Goal: Task Accomplishment & Management: Use online tool/utility

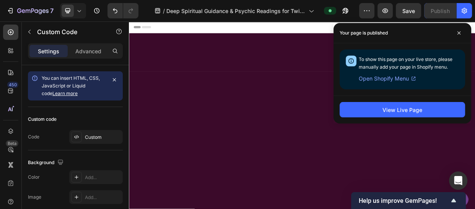
scroll to position [432, 0]
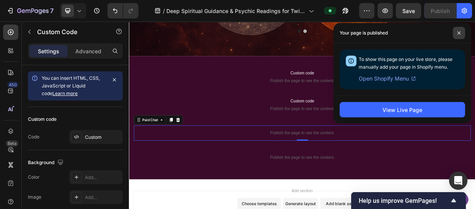
click at [456, 34] on span at bounding box center [459, 33] width 12 height 12
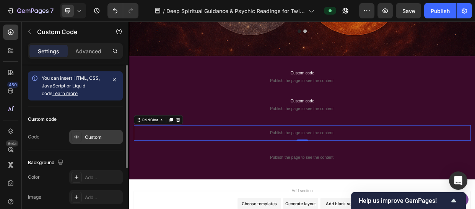
click at [93, 139] on div "Custom" at bounding box center [103, 137] width 36 height 7
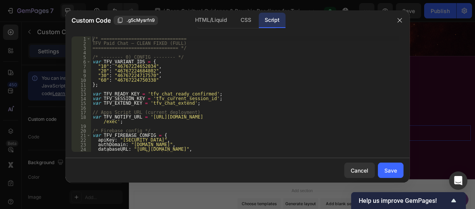
type textarea ""30": "46767224717570","
click at [277, 77] on div "/* =============================== TFV Paid Chat — CLEAN FIXED (FULL) =========…" at bounding box center [244, 98] width 307 height 124
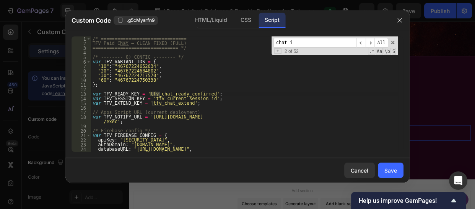
scroll to position [553, 0]
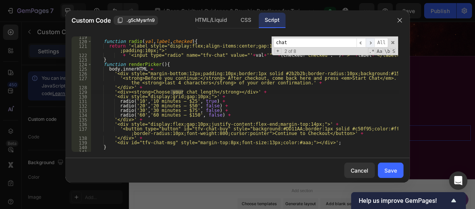
type input "chat"
click at [373, 42] on span "​" at bounding box center [370, 43] width 9 height 10
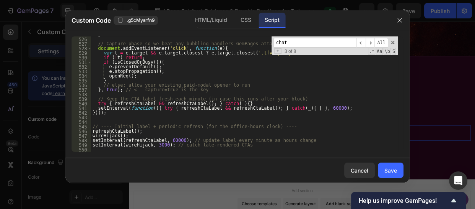
scroll to position [2483, 0]
click at [221, 107] on div "} // Capture-phase so we beat any bubbling handlers GemPages attaches document …" at bounding box center [244, 94] width 307 height 124
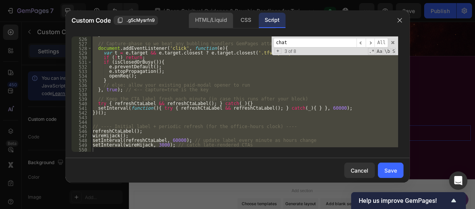
click at [196, 21] on div "HTML/Liquid" at bounding box center [211, 20] width 44 height 15
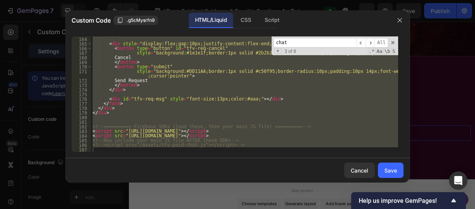
scroll to position [780, 0]
type textarea "<!-- <script src="/assets/tfv-paid-chat.js"></script> -->"
click at [148, 117] on div "</ label > < div style = "display:flex;gap:10px;justify-content:flex-end;margin…" at bounding box center [244, 93] width 307 height 115
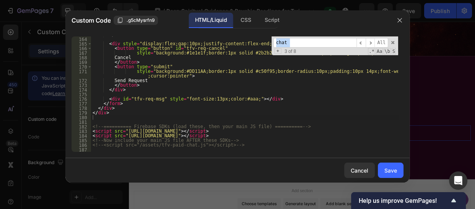
drag, startPoint x: 404, startPoint y: 137, endPoint x: 403, endPoint y: 133, distance: 4.3
click at [403, 133] on div "163 164 165 166 167 168 169 170 171 172 173 174 175 176 177 178 179 180 181 182…" at bounding box center [237, 93] width 344 height 127
click at [347, 128] on div "</ label > < div style = "display:flex;gap:10px;justify-content:flex-end;margin…" at bounding box center [244, 94] width 307 height 124
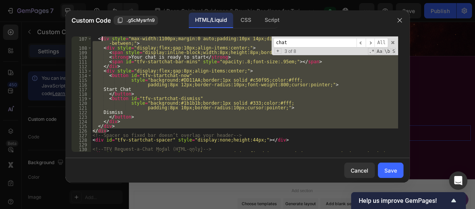
scroll to position [440, 0]
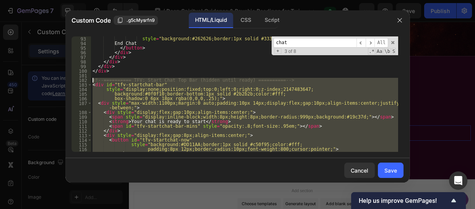
drag, startPoint x: 108, startPoint y: 102, endPoint x: 92, endPoint y: 80, distance: 26.9
click at [92, 80] on div "style = "background:#262626;border:1px solid #333;color:#fff;border-radius:10px…" at bounding box center [244, 98] width 307 height 124
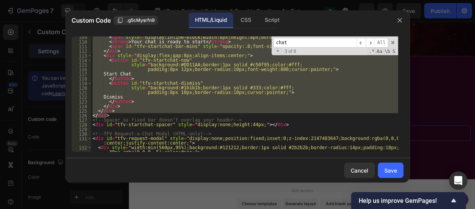
scroll to position [524, 0]
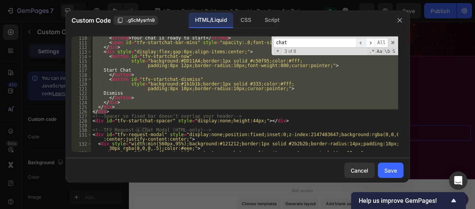
click at [360, 41] on span "​" at bounding box center [361, 43] width 9 height 10
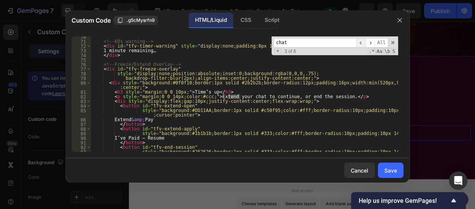
click at [360, 41] on span "​" at bounding box center [361, 43] width 9 height 10
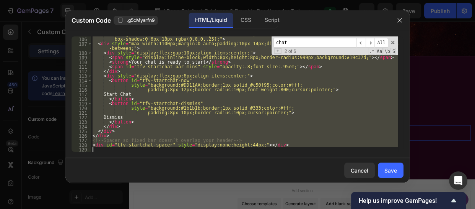
scroll to position [780, 0]
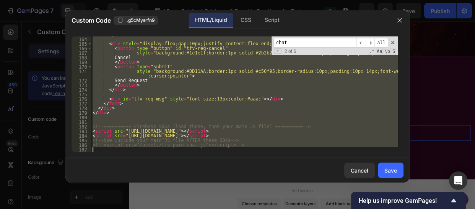
drag, startPoint x: 91, startPoint y: 39, endPoint x: 168, endPoint y: 205, distance: 183.4
click at [168, 205] on div "Custom Code .g5cMysrfn9 HTML/Liquid CSS Script <!-- ========== TFV: Start Paid …" at bounding box center [237, 104] width 475 height 209
click at [207, 109] on div "</ label > < div style = "display:flex;gap:10px;justify-content:flex-end;margin…" at bounding box center [244, 93] width 307 height 115
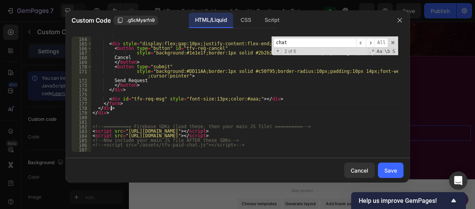
type textarea "<!-- <script src="/assets/tfv-paid-chat.js"></script> -->"
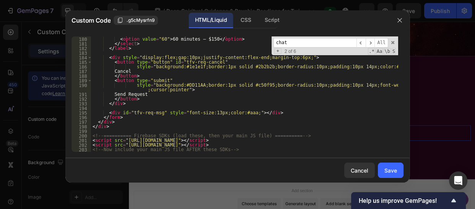
scroll to position [853, 0]
click at [267, 20] on div "Script" at bounding box center [272, 20] width 27 height 15
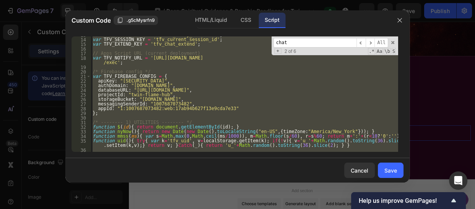
scroll to position [0, 0]
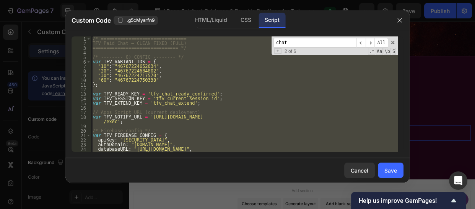
click at [302, 65] on div "/* =============================== TFV Paid Chat — CLEAN FIXED (FULL) =========…" at bounding box center [244, 93] width 307 height 115
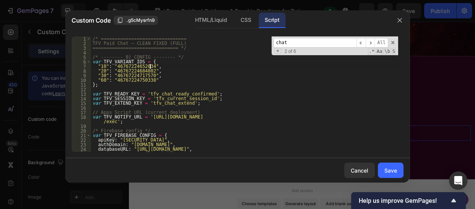
click at [259, 81] on div "/* =============================== TFV Paid Chat — CLEAN FIXED (FULL) =========…" at bounding box center [244, 98] width 307 height 124
type textarea "setInterval(wireHijack, 3000); // catch late-rendered CTAs"
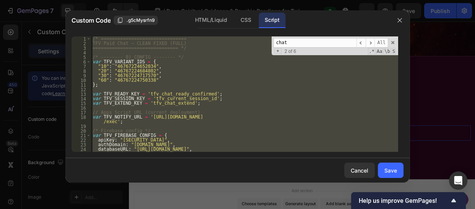
click at [214, 91] on div "/* =============================== TFV Paid Chat — CLEAN FIXED (FULL) =========…" at bounding box center [244, 93] width 307 height 115
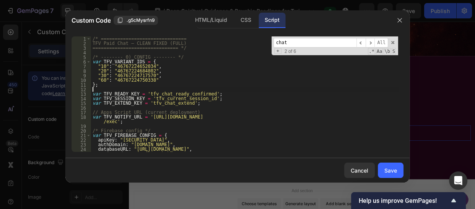
type textarea "setInterval(wireHijack, 3000); // catch late-rendered CTAs"
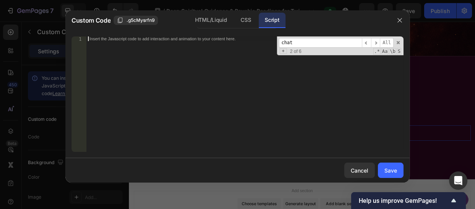
paste textarea "setInterval(wireHijack, 3000); // catch late-rendered CTAs"
type textarea "setInterval(wireHijack, 3000); // catch late-rendered CTAs"
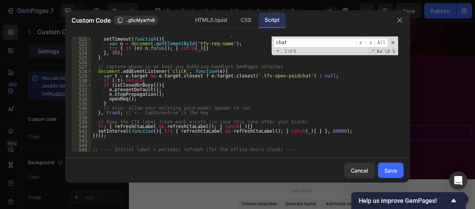
scroll to position [2460, 0]
click at [390, 170] on div "Save" at bounding box center [391, 170] width 13 height 8
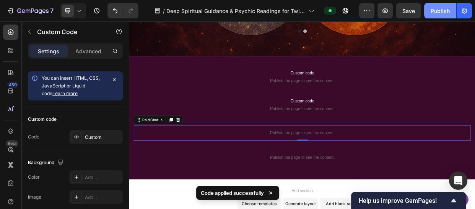
click at [434, 9] on div "Publish" at bounding box center [440, 11] width 19 height 8
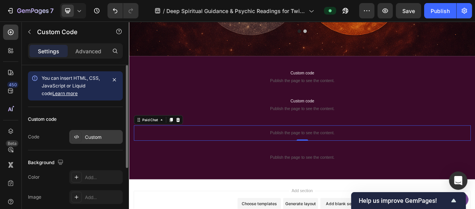
click at [105, 135] on div "Custom" at bounding box center [103, 137] width 36 height 7
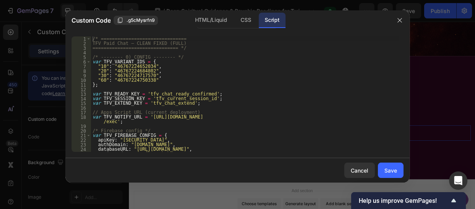
type textarea "var TFV_EXTEND_KEY = 'tfv_chat_extend';"
click at [272, 105] on div "/* =============================== TFV Paid Chat — CLEAN FIXED (FULL) =========…" at bounding box center [244, 98] width 307 height 124
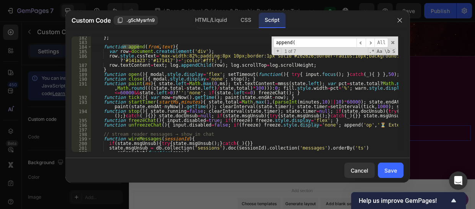
scroll to position [884, 0]
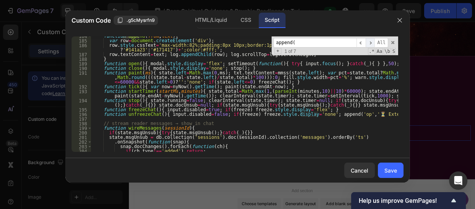
click at [373, 42] on span "​" at bounding box center [370, 43] width 9 height 10
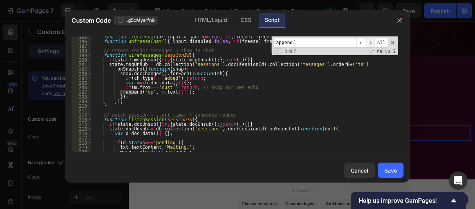
scroll to position [957, 0]
click at [373, 42] on span "​" at bounding box center [370, 43] width 9 height 10
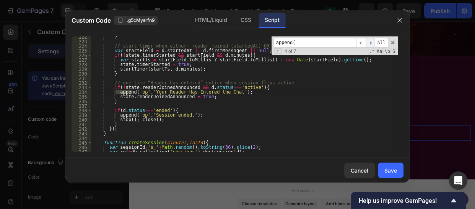
scroll to position [1081, 0]
click at [373, 42] on span "​" at bounding box center [370, 43] width 9 height 10
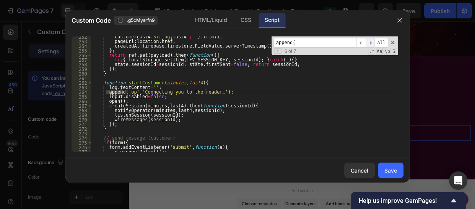
click at [373, 42] on span "​" at bounding box center [370, 43] width 9 height 10
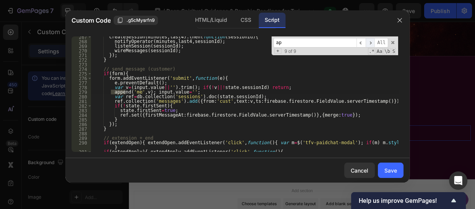
type input "a"
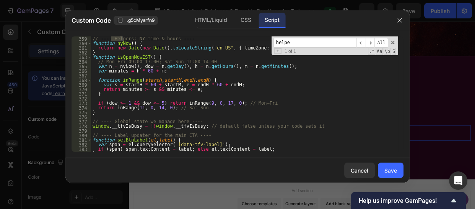
scroll to position [1717, 0]
type input "h"
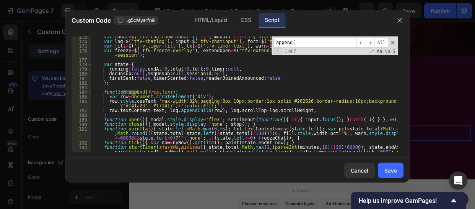
scroll to position [828, 0]
type input "append(f"
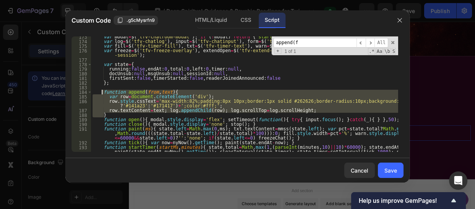
drag, startPoint x: 104, startPoint y: 114, endPoint x: 102, endPoint y: 91, distance: 23.1
click at [102, 91] on div "var modal = $ ( 'tfv-chatroom-modal' ) ; if ( ! modal ) return { startCustomer …" at bounding box center [244, 98] width 307 height 129
type textarea "function append(from,text){ var row=document.createElement('div');"
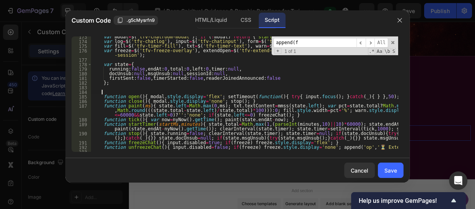
paste textarea
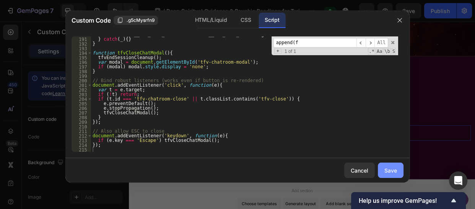
click at [387, 173] on div "Save" at bounding box center [391, 170] width 13 height 8
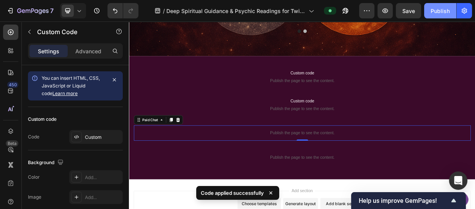
click at [432, 6] on button "Publish" at bounding box center [440, 10] width 32 height 15
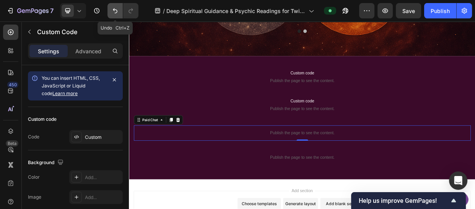
click at [112, 5] on button "Undo/Redo" at bounding box center [115, 10] width 15 height 15
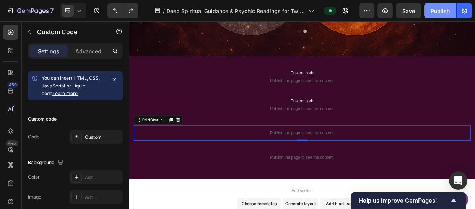
click at [434, 10] on div "Publish" at bounding box center [440, 11] width 19 height 8
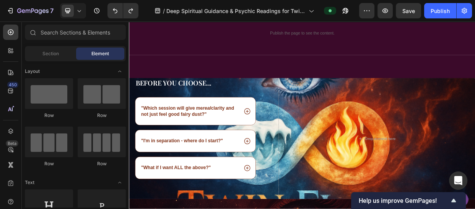
scroll to position [0, 0]
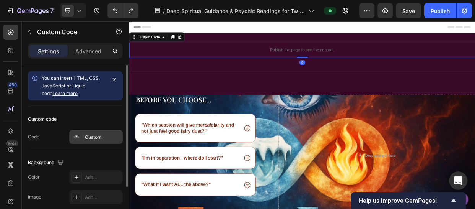
click at [93, 139] on div "Custom" at bounding box center [103, 137] width 36 height 7
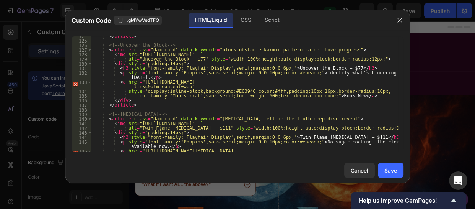
scroll to position [599, 0]
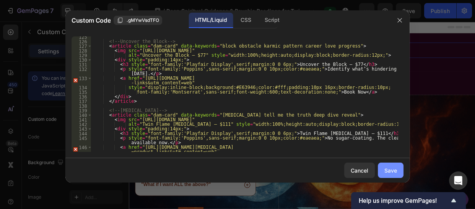
click at [391, 167] on div "Save" at bounding box center [391, 170] width 13 height 8
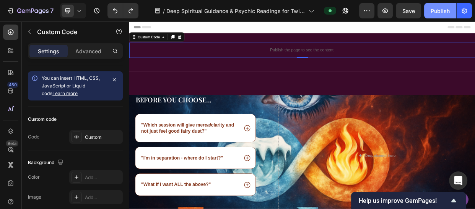
click at [437, 10] on div "Publish" at bounding box center [440, 11] width 19 height 8
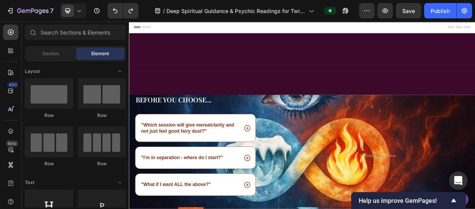
scroll to position [443, 0]
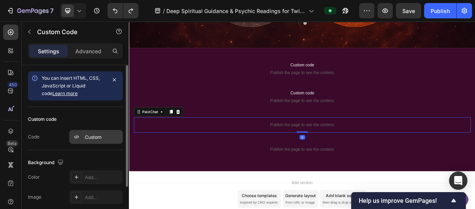
click at [78, 135] on icon at bounding box center [76, 137] width 6 height 6
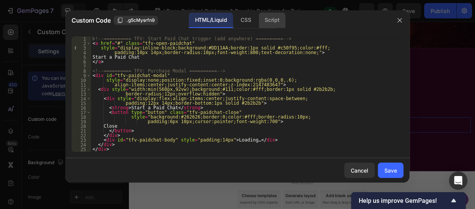
click at [274, 20] on div "Script" at bounding box center [272, 20] width 27 height 15
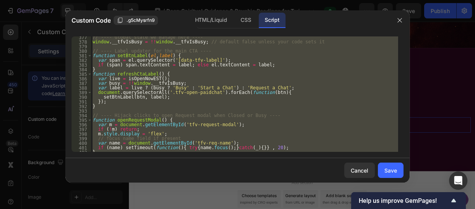
scroll to position [2479, 0]
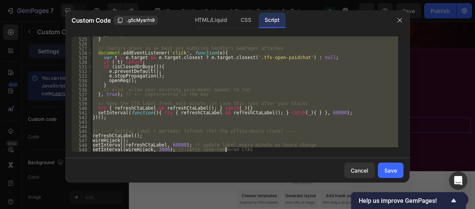
click at [109, 115] on div "} , 30 ) ; } // Capture-phase so we beat any bubbling handlers GemPages attache…" at bounding box center [244, 93] width 307 height 115
type textarea "setInterval(function(){ try { refreshCtaLabel && refreshCtaLabel(); } catch(_){…"
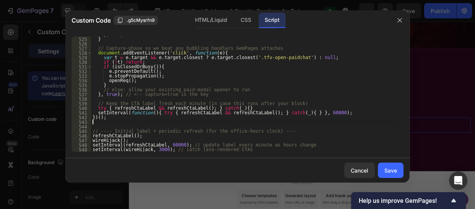
click at [105, 121] on div "} , 30 ) ; } // Capture-phase so we beat any bubbling handlers GemPages attache…" at bounding box center [244, 94] width 307 height 124
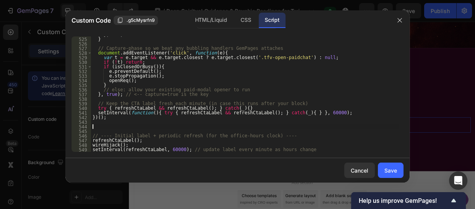
scroll to position [2598, 0]
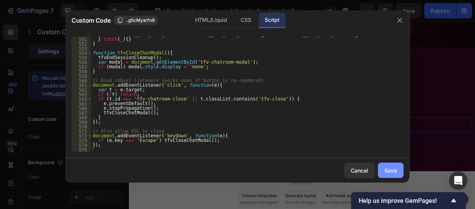
click at [401, 168] on button "Save" at bounding box center [391, 169] width 26 height 15
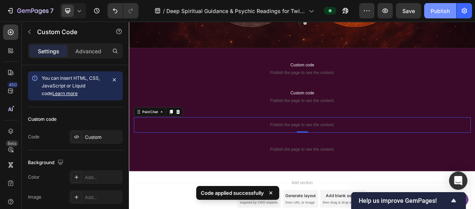
click at [441, 5] on button "Publish" at bounding box center [440, 10] width 32 height 15
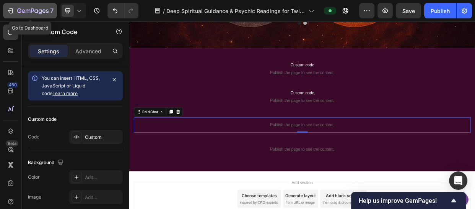
click at [23, 13] on icon "button" at bounding box center [23, 10] width 3 height 3
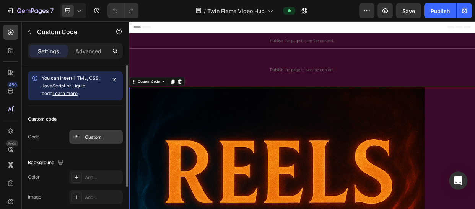
click at [92, 142] on div "Custom" at bounding box center [96, 137] width 54 height 14
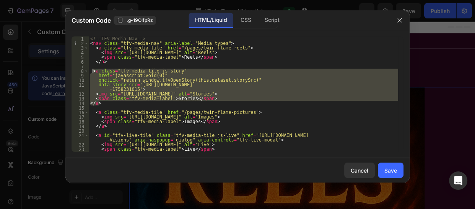
drag, startPoint x: 100, startPoint y: 105, endPoint x: 93, endPoint y: 70, distance: 35.1
click at [93, 70] on div "<!-- TFV Media Nav --> < nav class = "tfv-media-nav" aria-label = "Media types"…" at bounding box center [244, 98] width 310 height 124
type textarea "<a class="tfv-media-tile js-story" href="javascript:void(0)""
